Goal: Task Accomplishment & Management: Complete application form

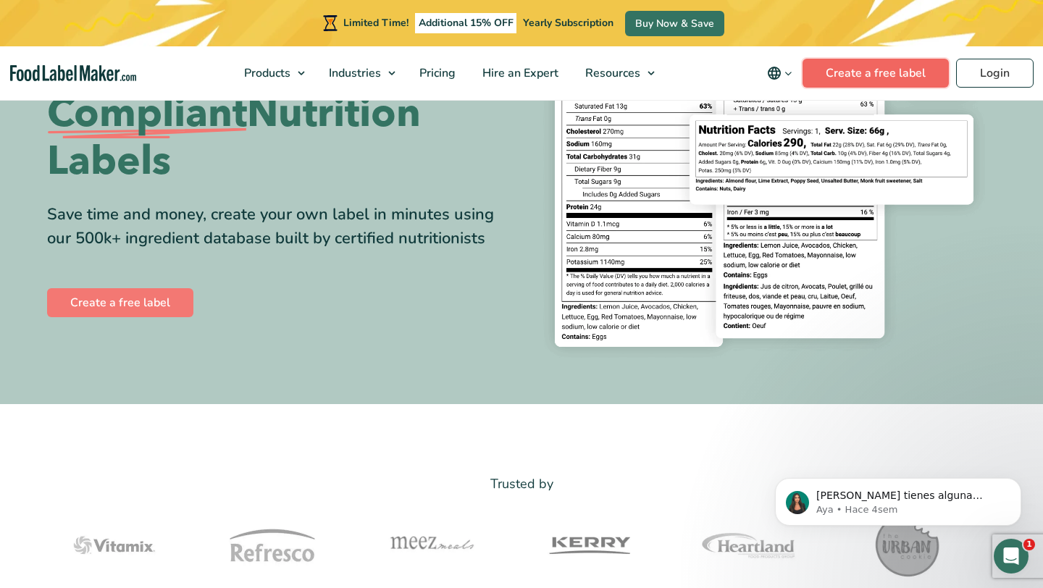
click at [890, 77] on link "Create a free label" at bounding box center [875, 73] width 146 height 29
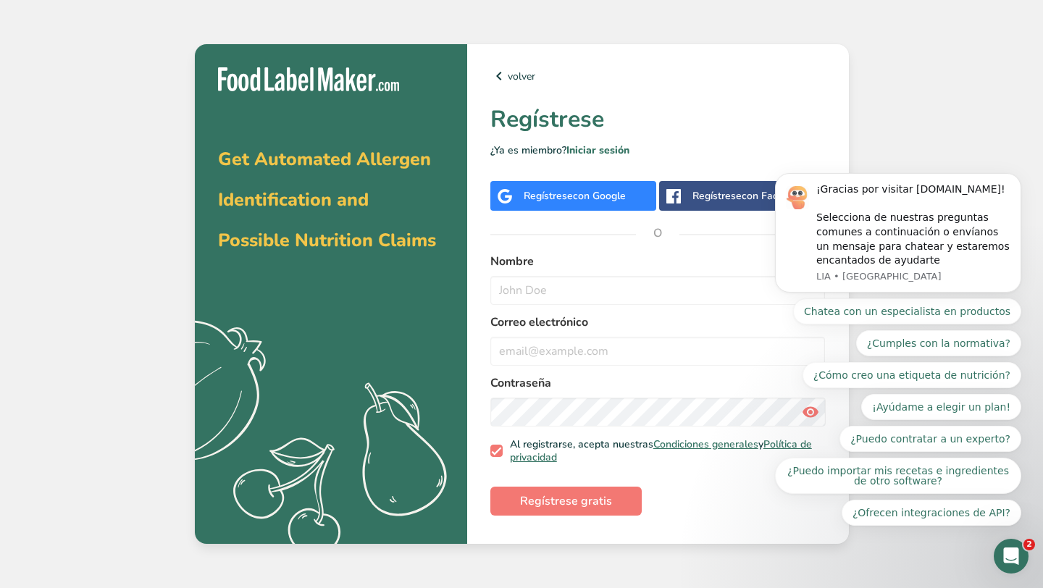
click at [614, 200] on span "con Google" at bounding box center [599, 196] width 53 height 14
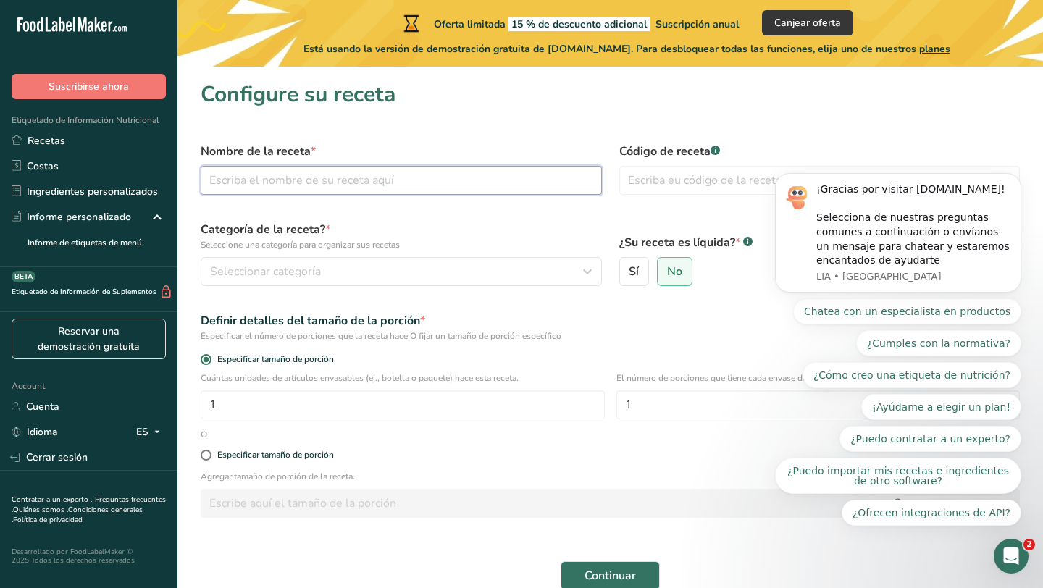
click at [292, 185] on input "text" at bounding box center [401, 180] width 401 height 29
type input "p"
type input "Protein Donuts"
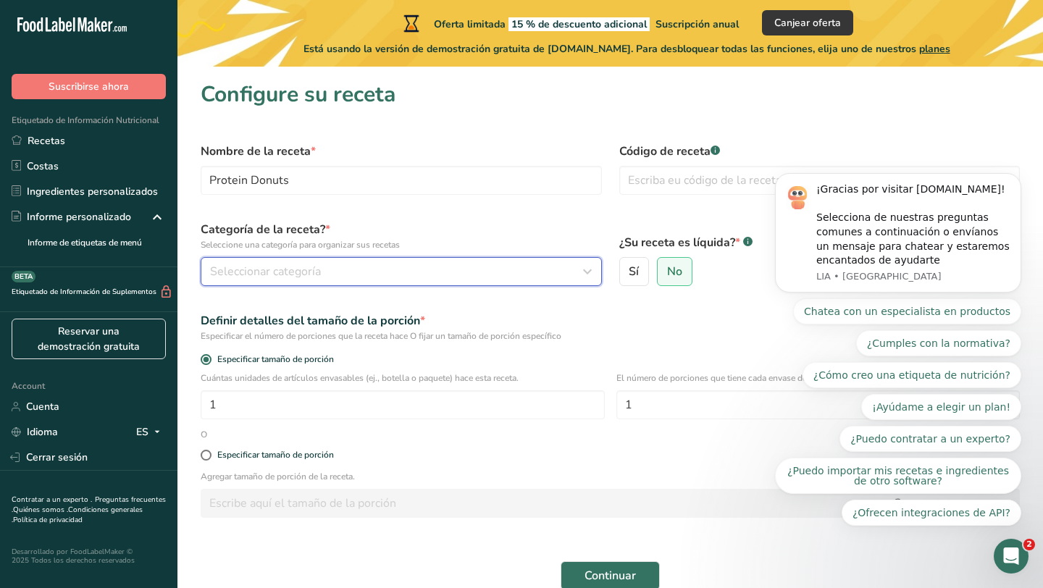
click at [256, 280] on button "Seleccionar categoría" at bounding box center [401, 271] width 401 height 29
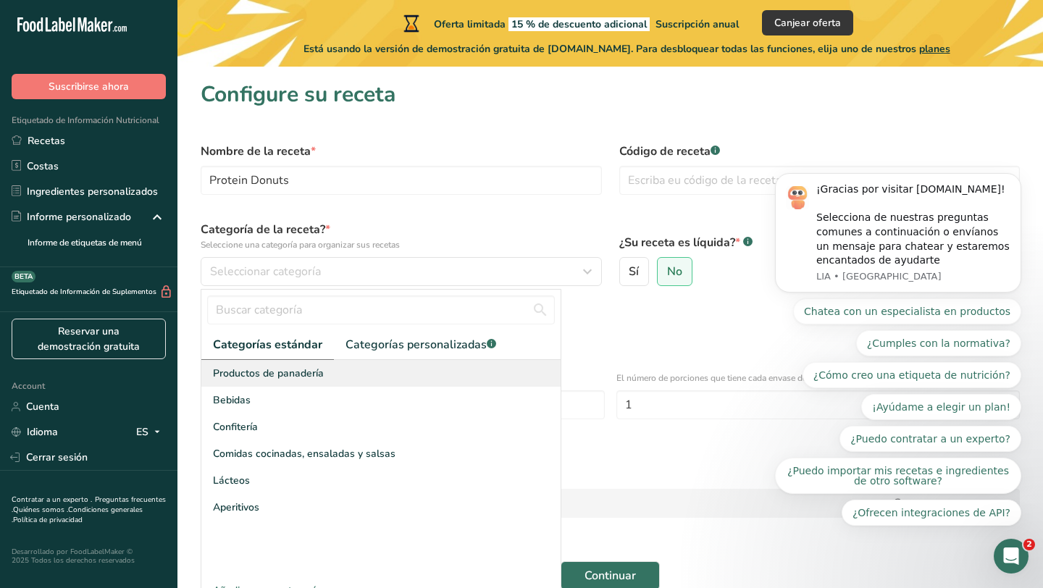
click at [247, 384] on div "Productos de panadería" at bounding box center [380, 373] width 359 height 27
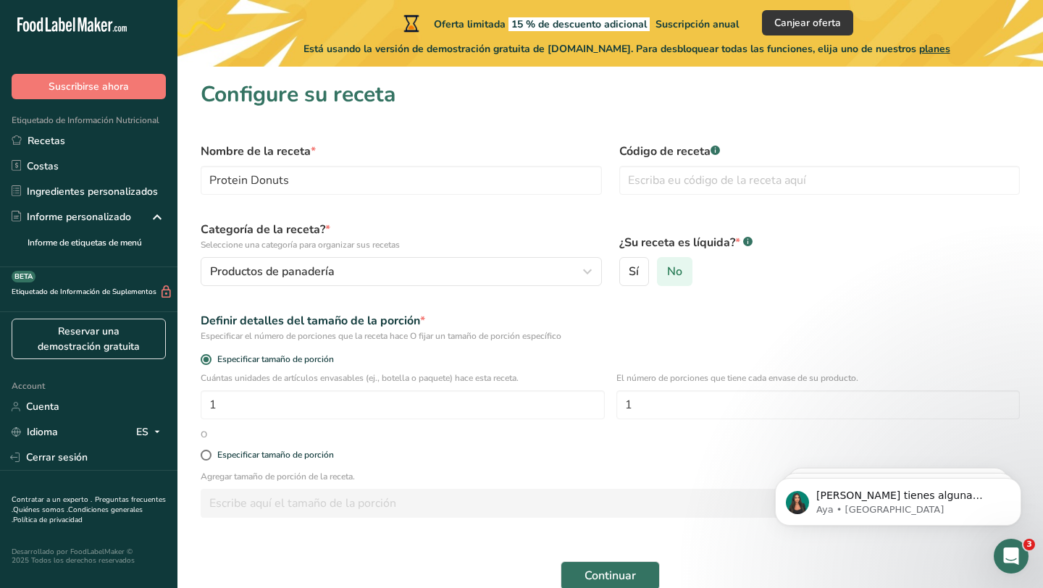
click at [683, 276] on label "No" at bounding box center [674, 271] width 35 height 29
click at [667, 276] on input "No" at bounding box center [661, 271] width 9 height 9
click at [683, 276] on label "No" at bounding box center [674, 271] width 35 height 29
click at [667, 276] on input "No" at bounding box center [661, 271] width 9 height 9
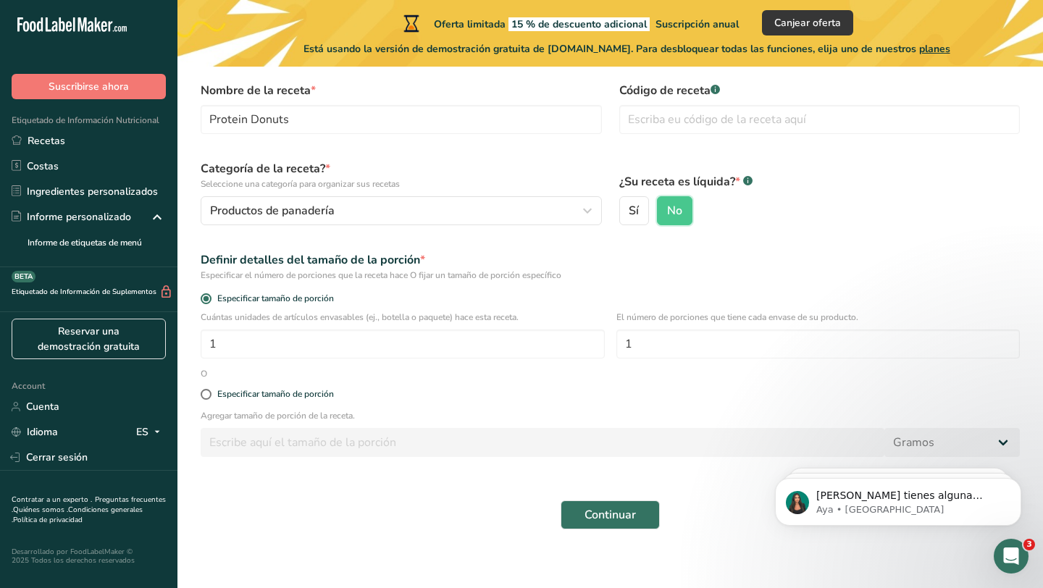
scroll to position [72, 0]
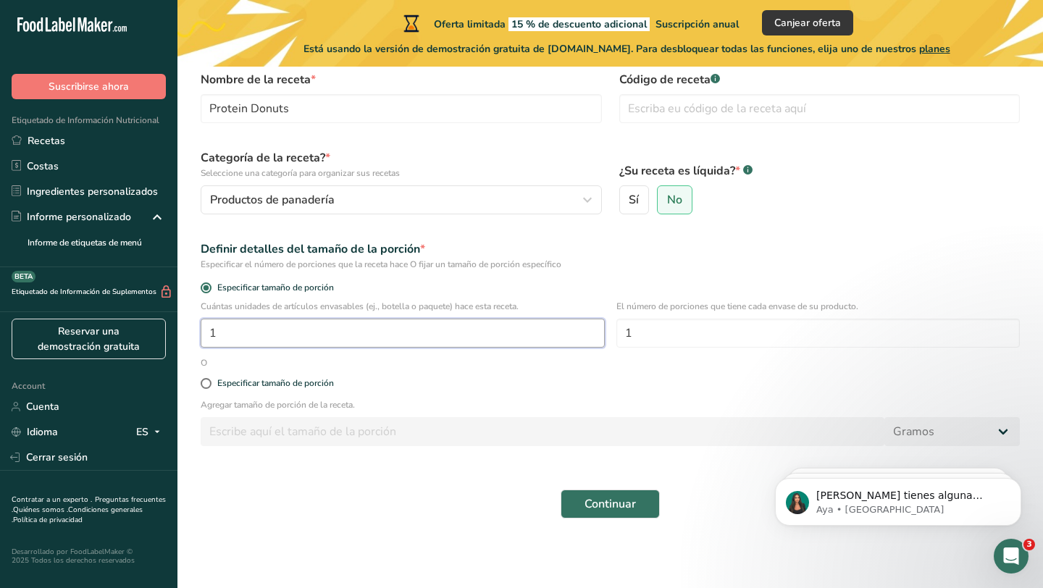
click at [321, 327] on input "1" at bounding box center [403, 333] width 404 height 29
type input "3"
click at [656, 333] on input "1" at bounding box center [818, 333] width 404 height 29
type input "3"
click at [207, 387] on span at bounding box center [206, 383] width 11 height 11
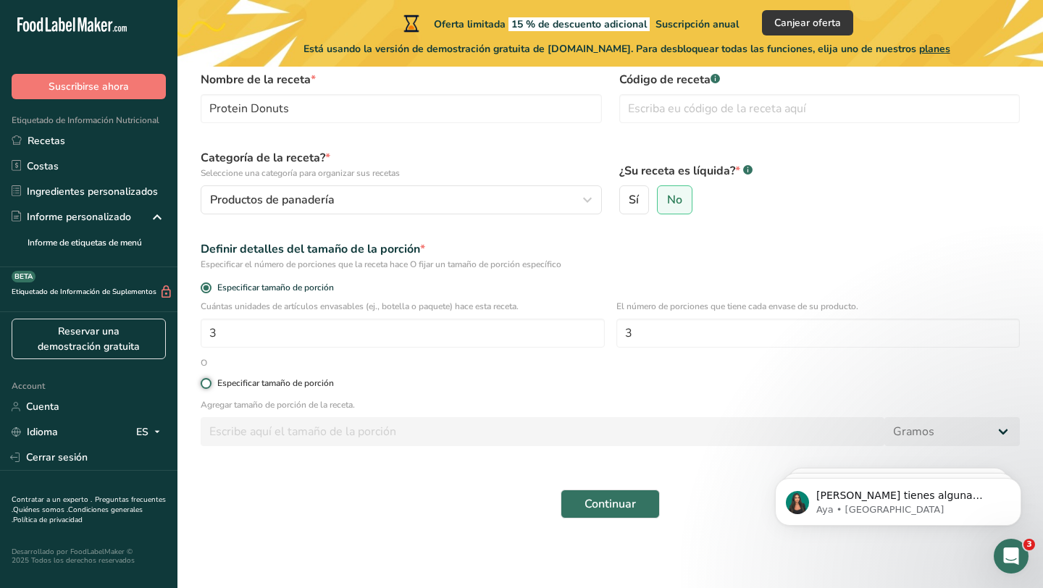
click at [207, 387] on input "Especificar tamaño de porción" at bounding box center [205, 383] width 9 height 9
radio input "true"
radio input "false"
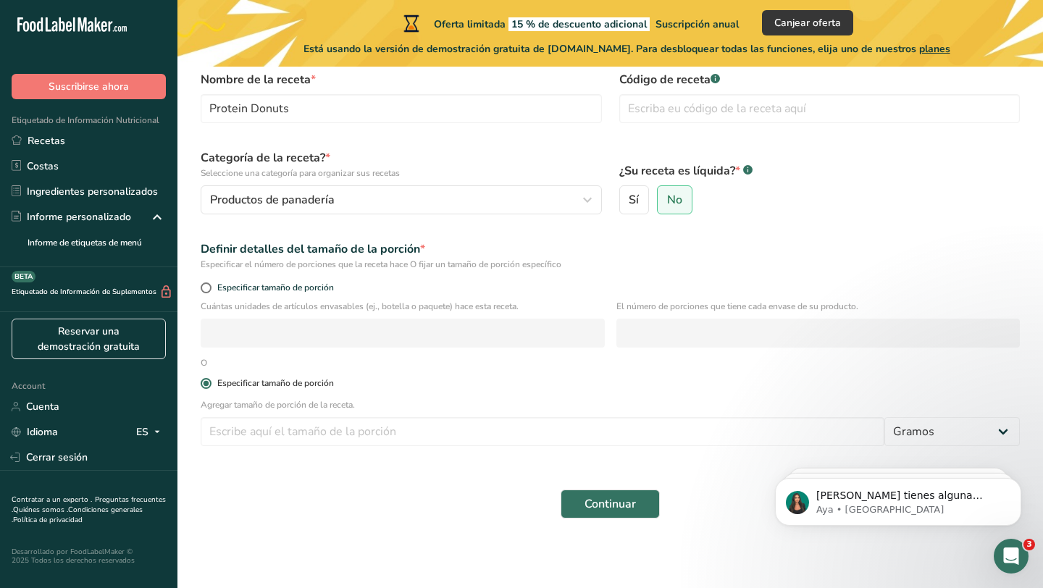
click at [207, 387] on span at bounding box center [206, 383] width 11 height 11
click at [207, 387] on input "Especificar tamaño de porción" at bounding box center [205, 383] width 9 height 9
click at [206, 290] on span at bounding box center [206, 287] width 11 height 11
click at [206, 290] on input "Especificar tamaño de porción" at bounding box center [205, 287] width 9 height 9
radio input "true"
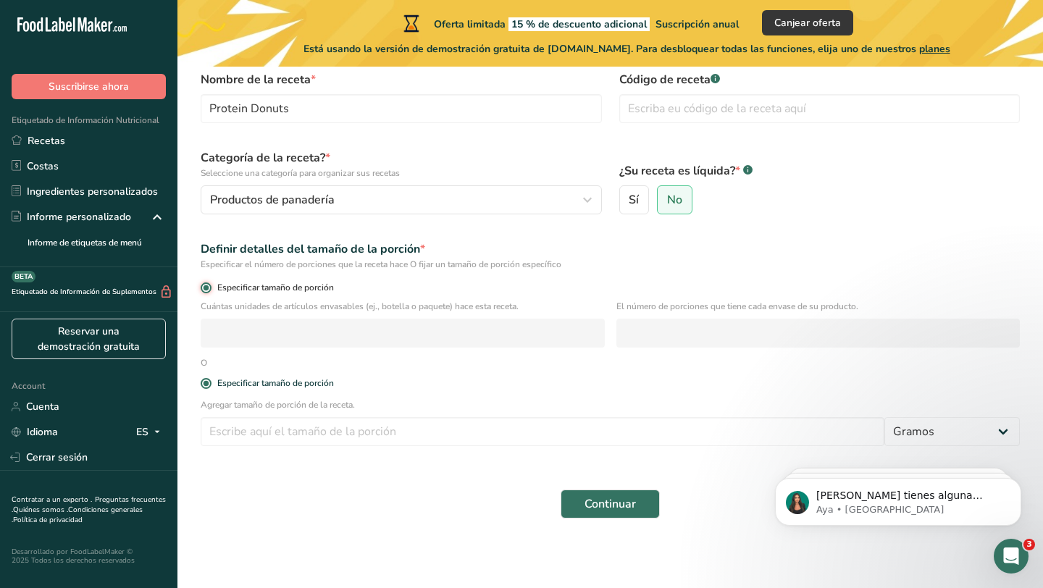
radio input "false"
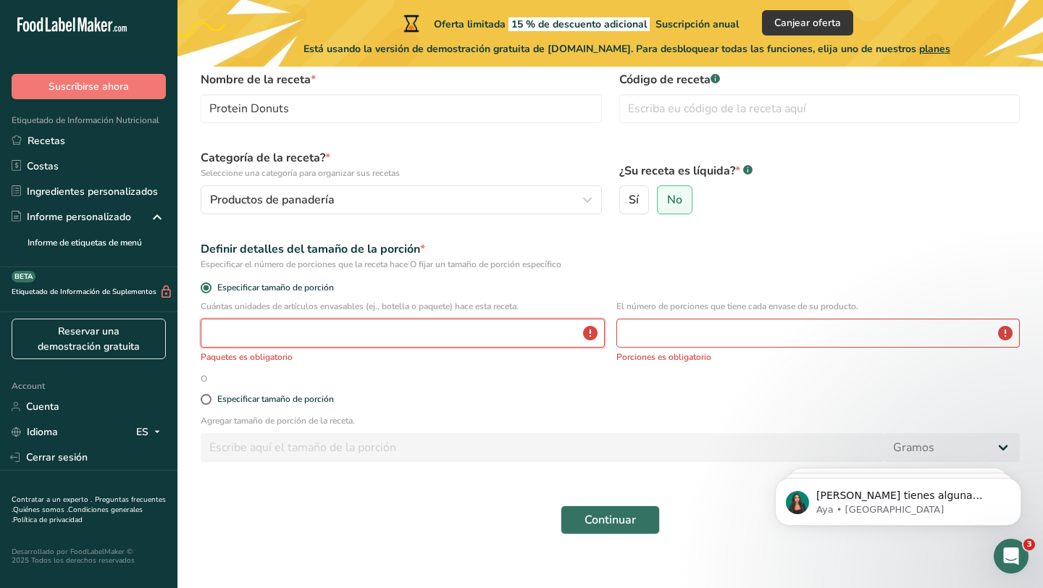
click at [319, 337] on input "number" at bounding box center [403, 333] width 404 height 29
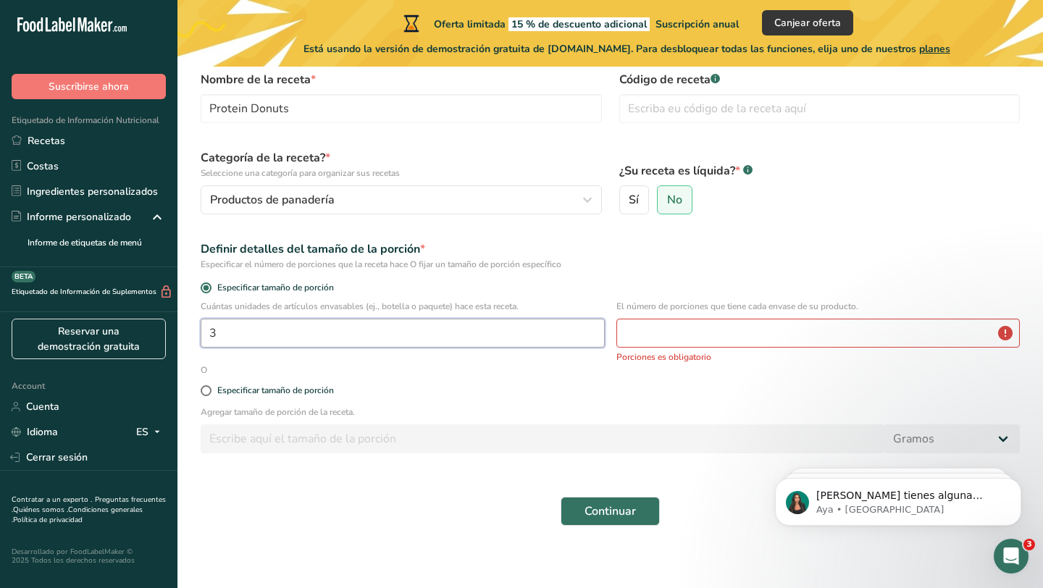
type input "3"
click at [644, 334] on input "number" at bounding box center [818, 333] width 404 height 29
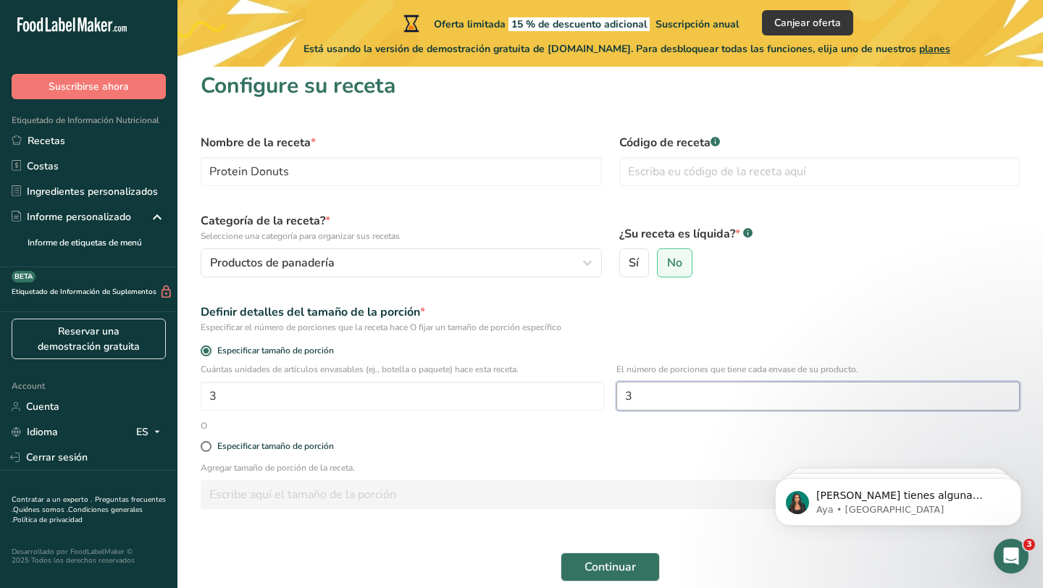
scroll to position [0, 0]
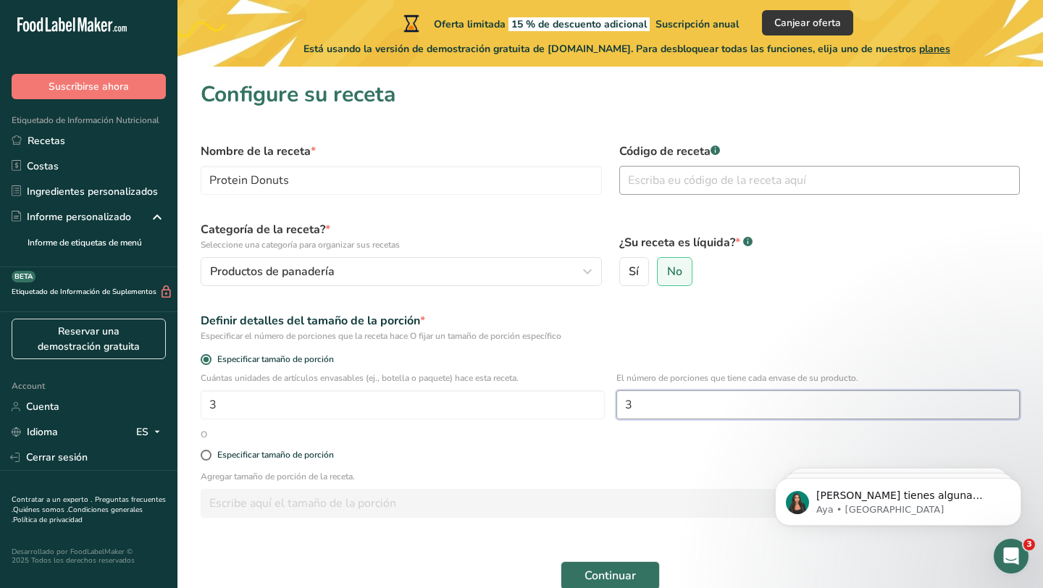
type input "3"
click at [666, 186] on input "text" at bounding box center [819, 180] width 401 height 29
